Goal: Information Seeking & Learning: Learn about a topic

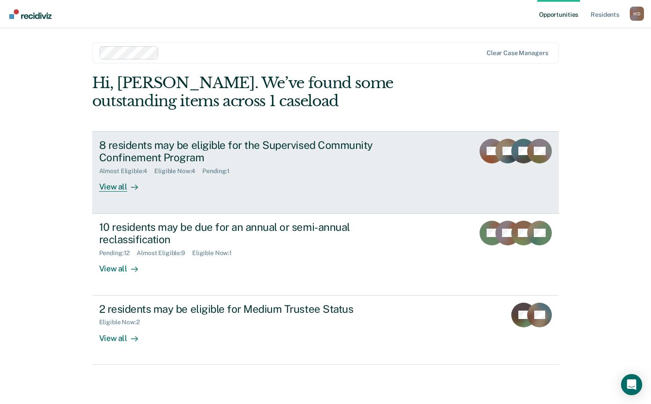
click at [304, 194] on link "8 residents may be eligible for the Supervised Community Confinement Program Al…" at bounding box center [325, 172] width 467 height 82
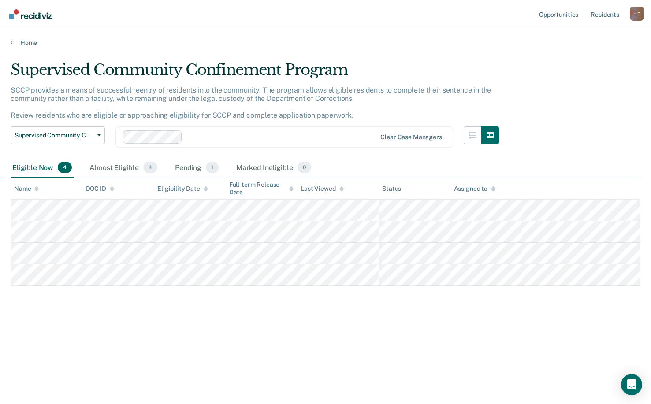
click at [115, 155] on div "Supervised Community Confinement Program Supervised Community Confinement Progr…" at bounding box center [255, 143] width 488 height 32
click at [112, 165] on div "Almost Eligible 4" at bounding box center [123, 167] width 71 height 19
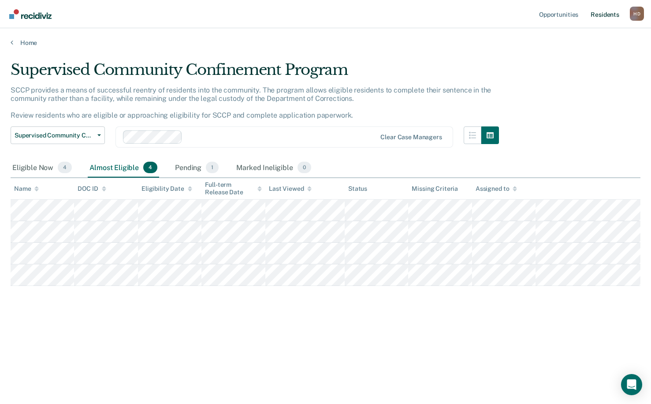
click at [603, 11] on link "Resident s" at bounding box center [605, 14] width 32 height 28
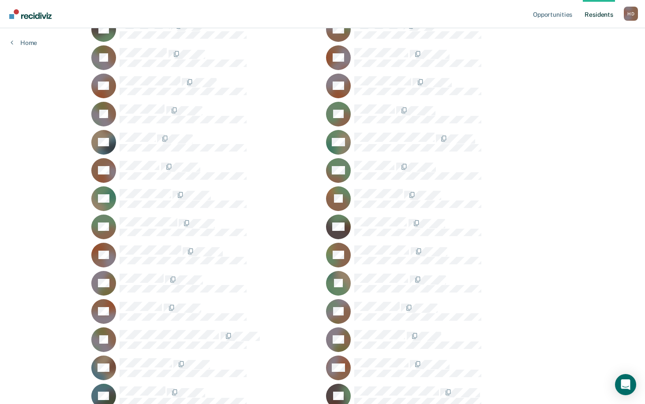
scroll to position [220, 0]
